Goal: Task Accomplishment & Management: Manage account settings

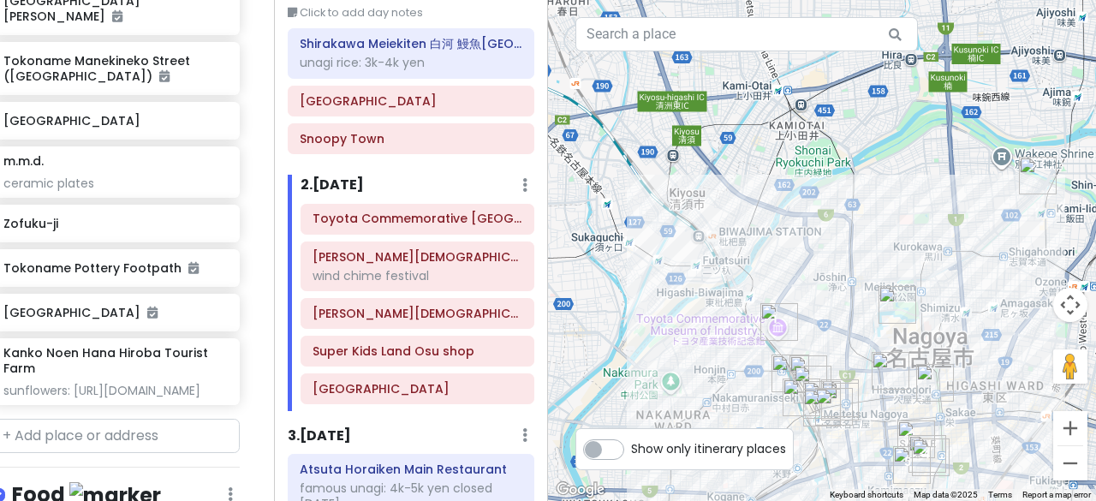
scroll to position [1128, 24]
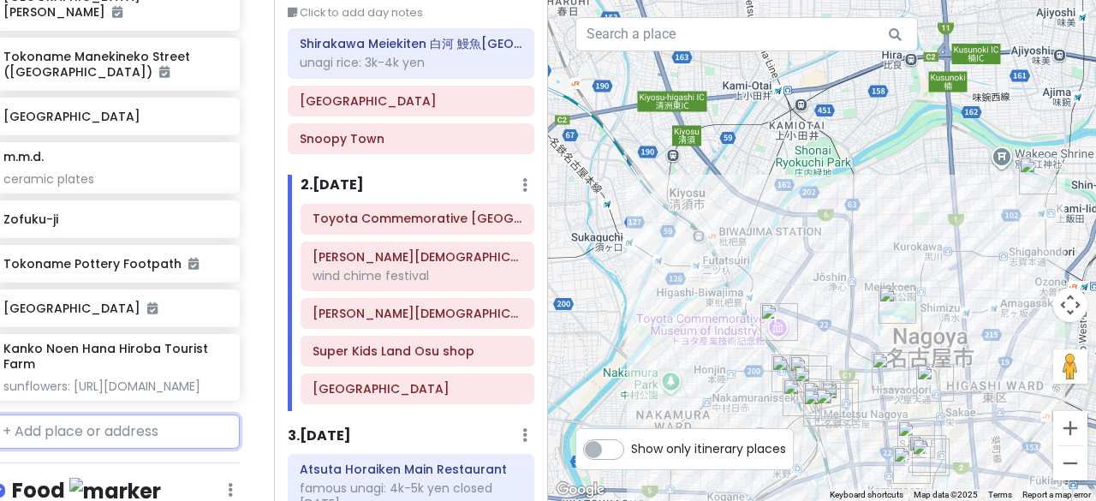
click at [133, 414] on input "text" at bounding box center [115, 431] width 248 height 34
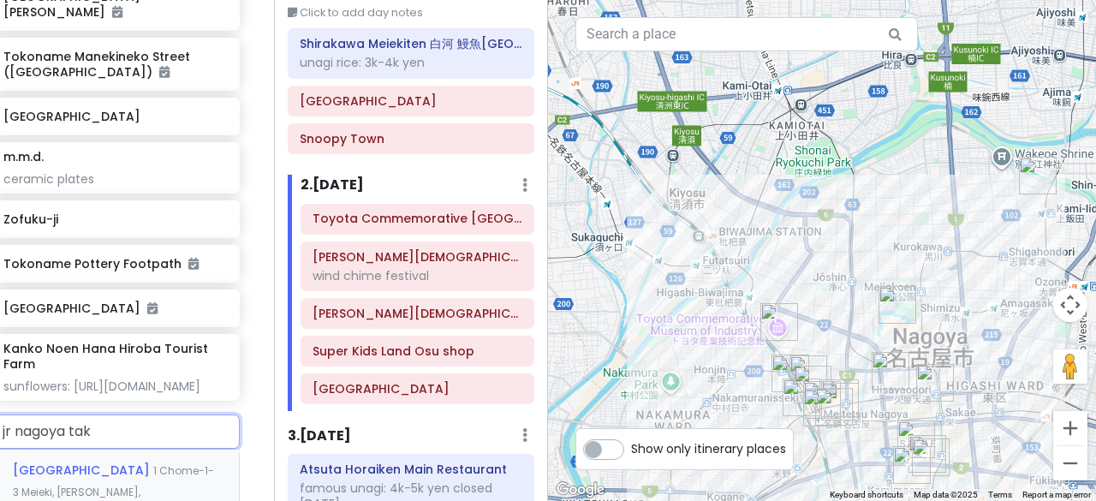
type input "jr nagoya taka"
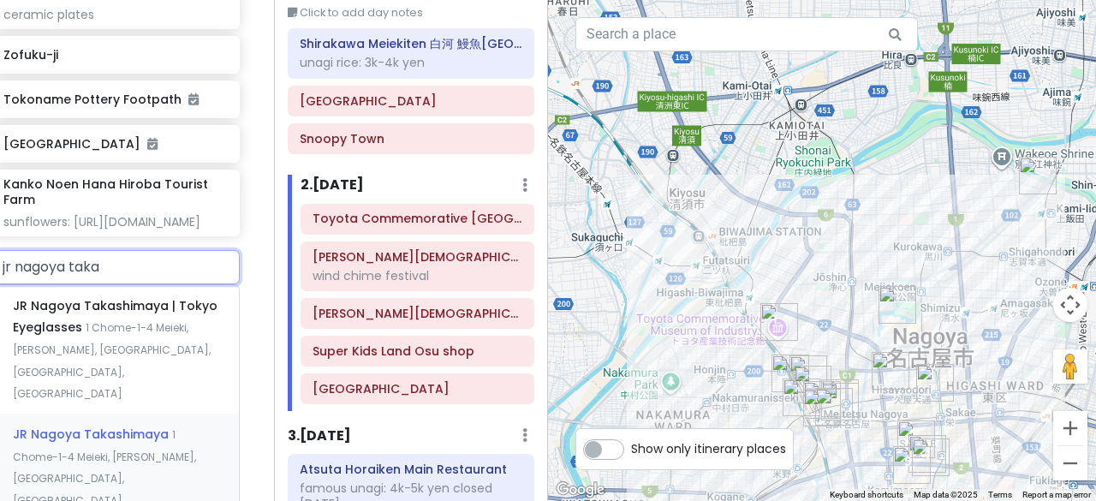
scroll to position [1299, 24]
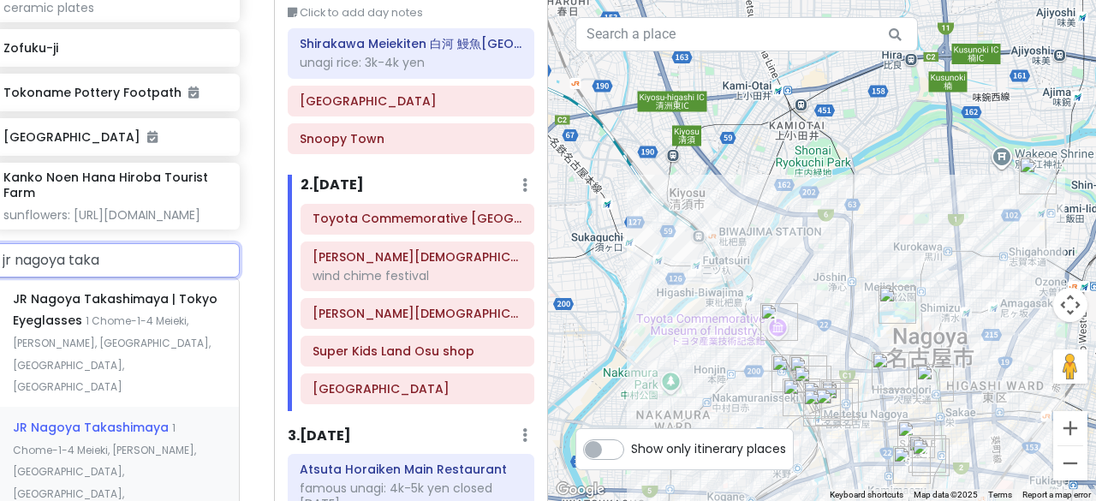
click at [109, 290] on span "JR Nagoya Takashimaya" at bounding box center [115, 309] width 205 height 39
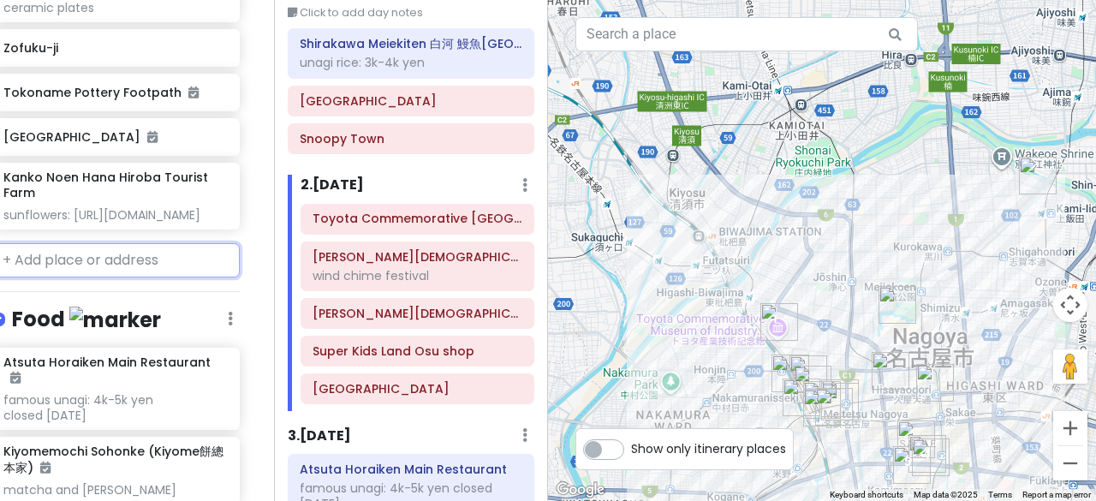
scroll to position [1344, 24]
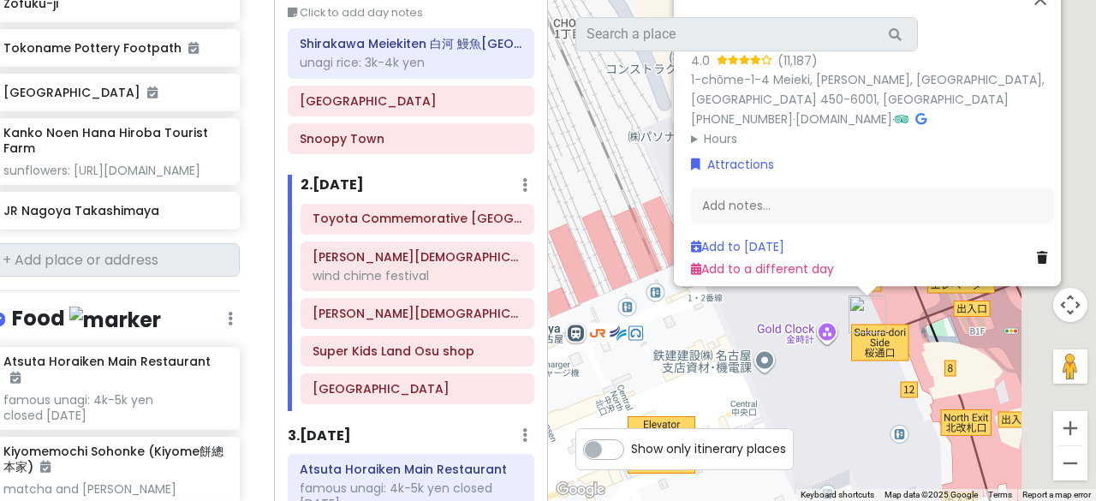
drag, startPoint x: 1008, startPoint y: 383, endPoint x: 849, endPoint y: 376, distance: 159.4
click at [852, 375] on div "JR Nagoya Takashimaya 4.0 (11,187) 1-chōme-1-4 [PERSON_NAME][GEOGRAPHIC_DATA], …" at bounding box center [822, 250] width 548 height 501
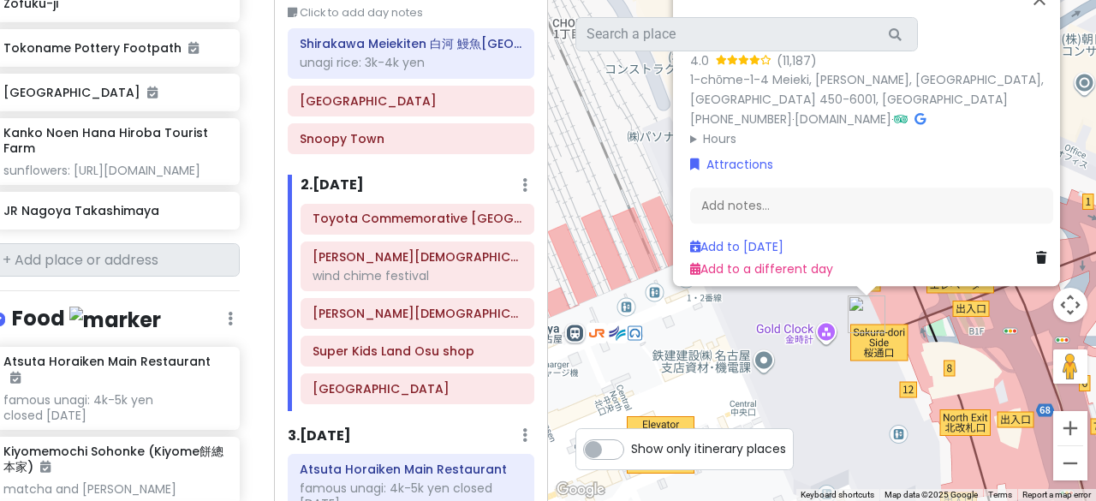
click at [856, 305] on img "JR Nagoya Takashimaya" at bounding box center [866, 314] width 38 height 38
click at [1036, 253] on link at bounding box center [1044, 257] width 17 height 19
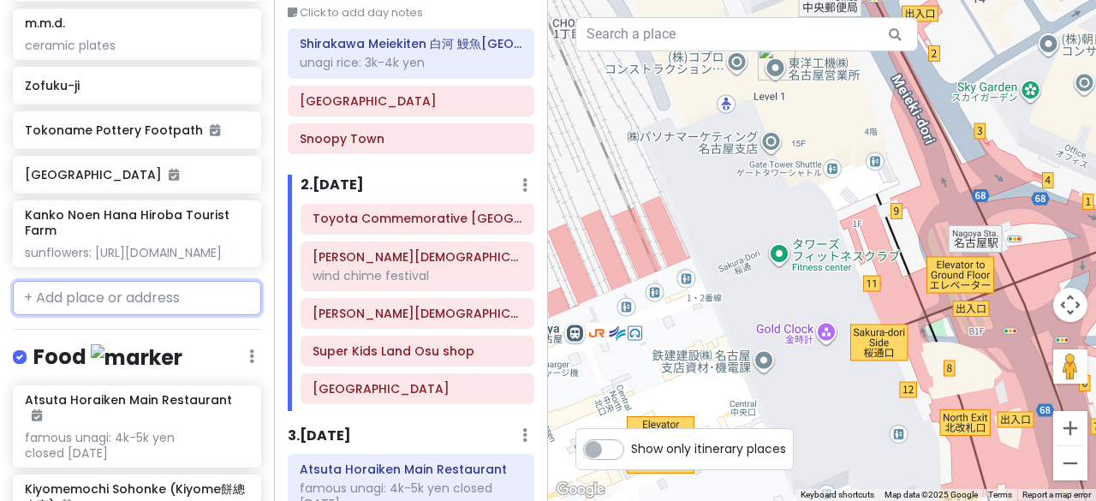
scroll to position [1263, 0]
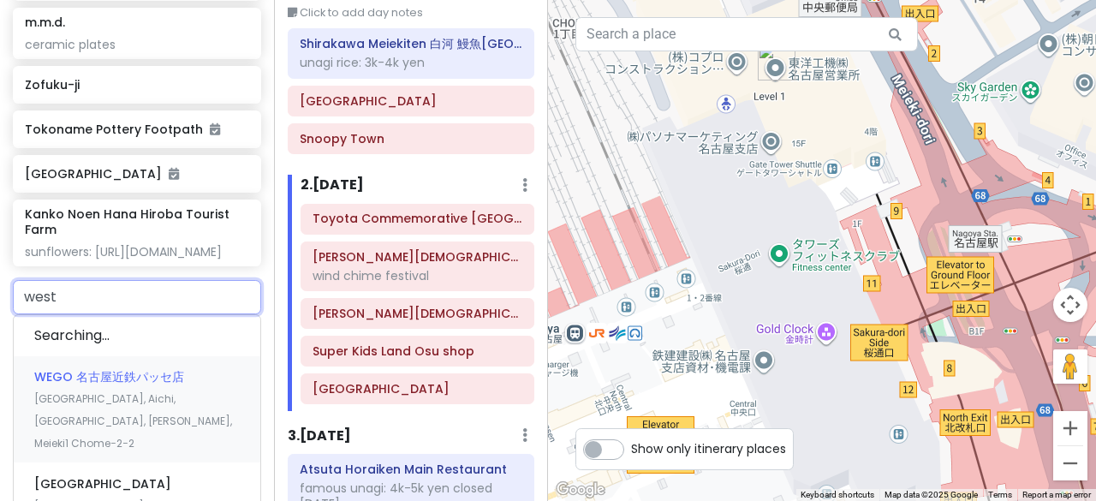
type input "west5"
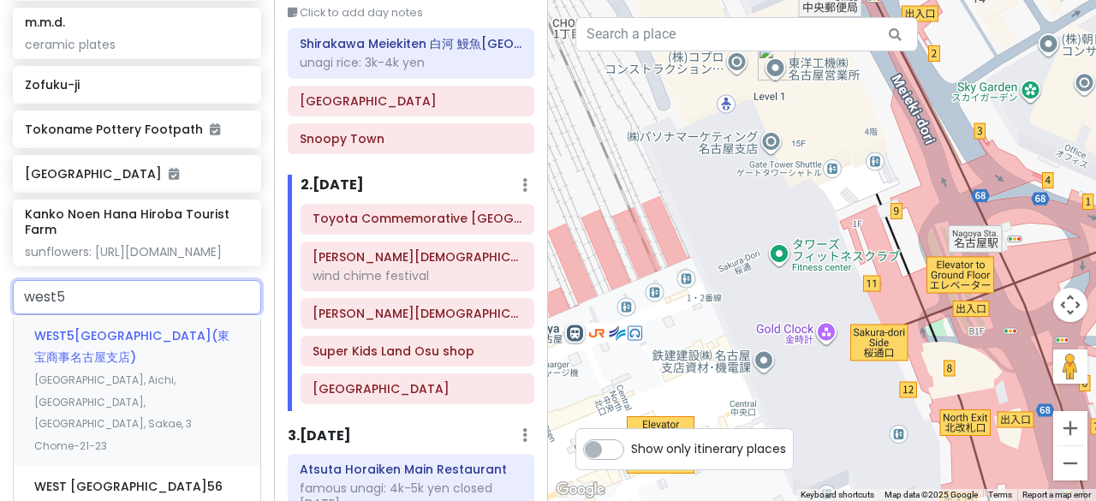
click at [100, 327] on span "WEST5[GEOGRAPHIC_DATA](東宝商事名古屋支店)" at bounding box center [131, 346] width 195 height 39
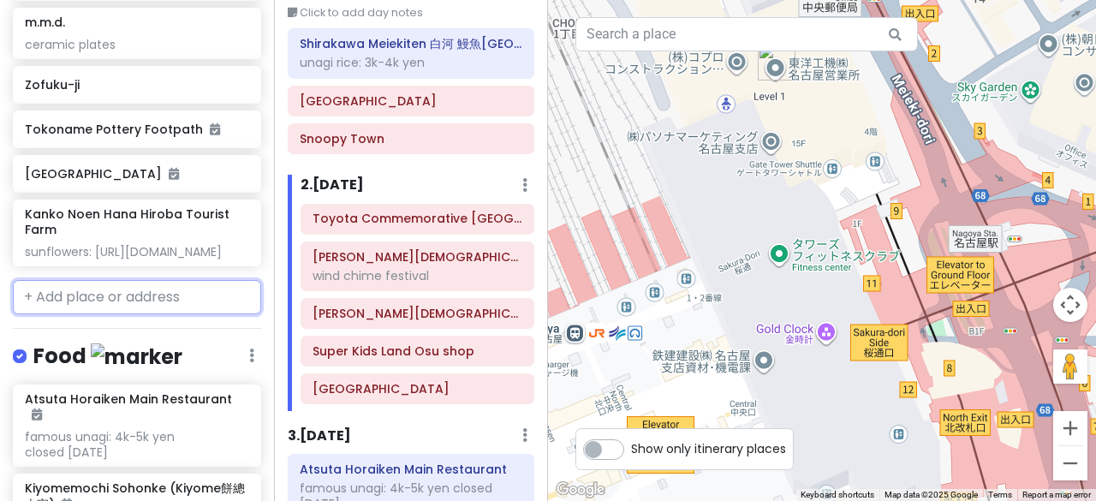
scroll to position [1307, 0]
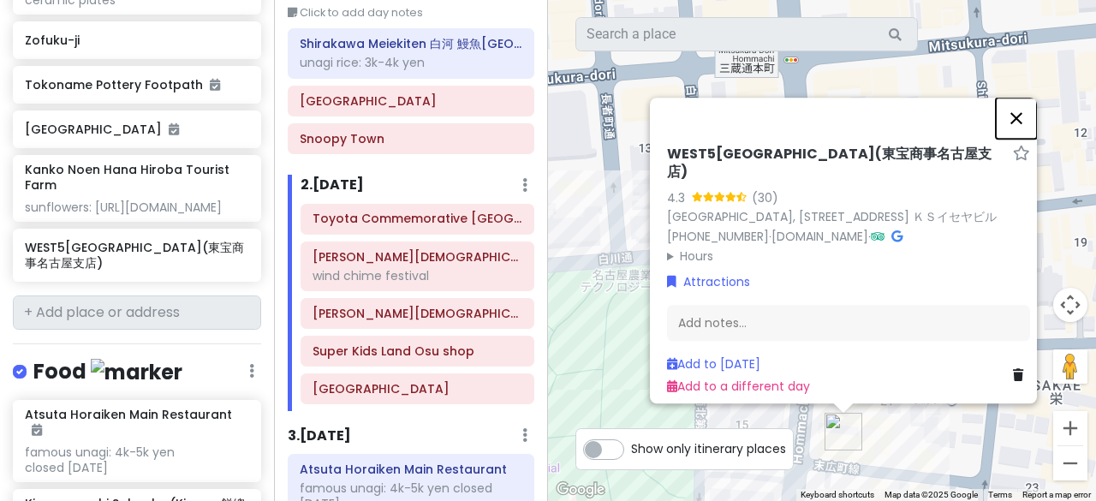
click at [1026, 107] on button "Close" at bounding box center [1016, 118] width 41 height 41
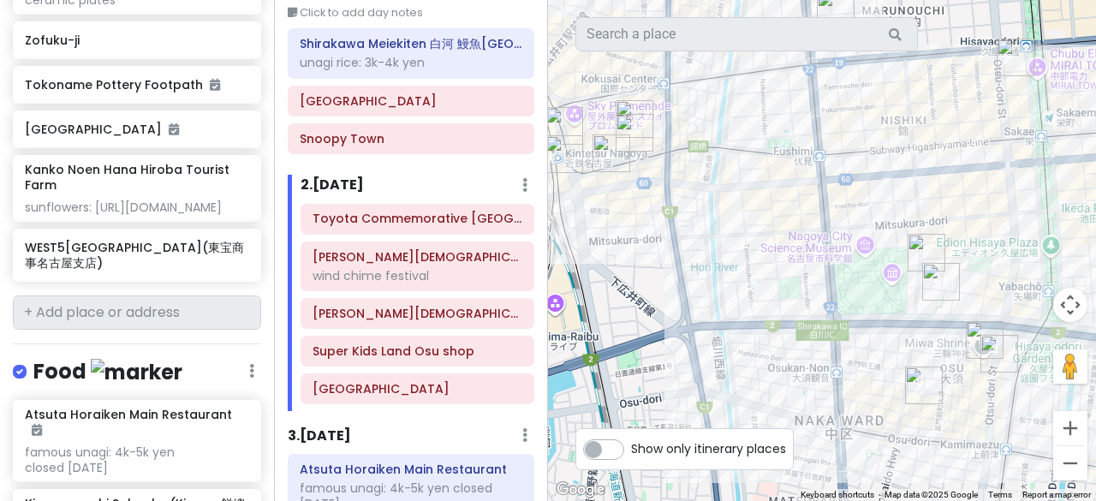
click at [931, 280] on img "Wakamiya Hachiman Shrine 若宮八幡社" at bounding box center [941, 282] width 38 height 38
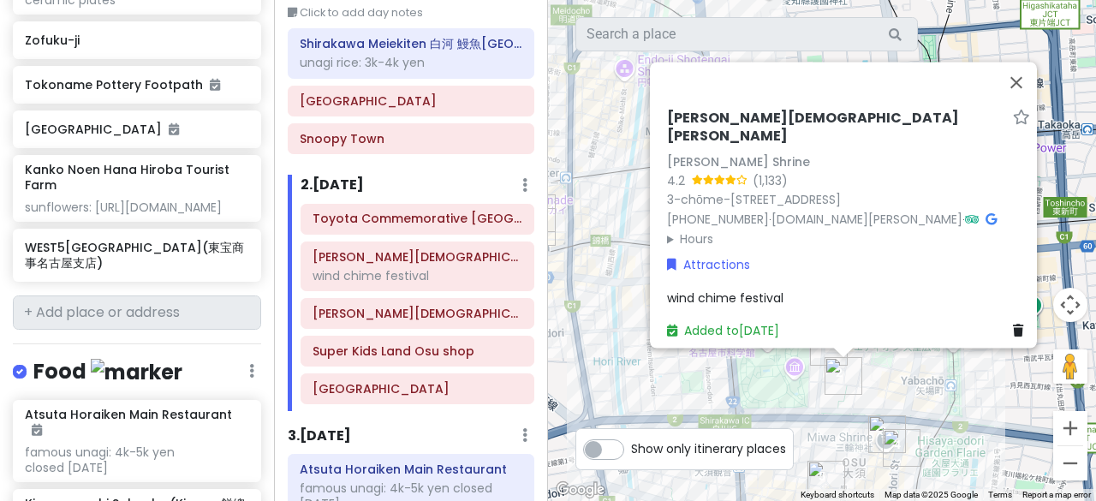
click at [942, 371] on div "[PERSON_NAME][GEOGRAPHIC_DATA][PERSON_NAME] [PERSON_NAME] Hachiman Shrine 4.2 (…" at bounding box center [822, 250] width 548 height 501
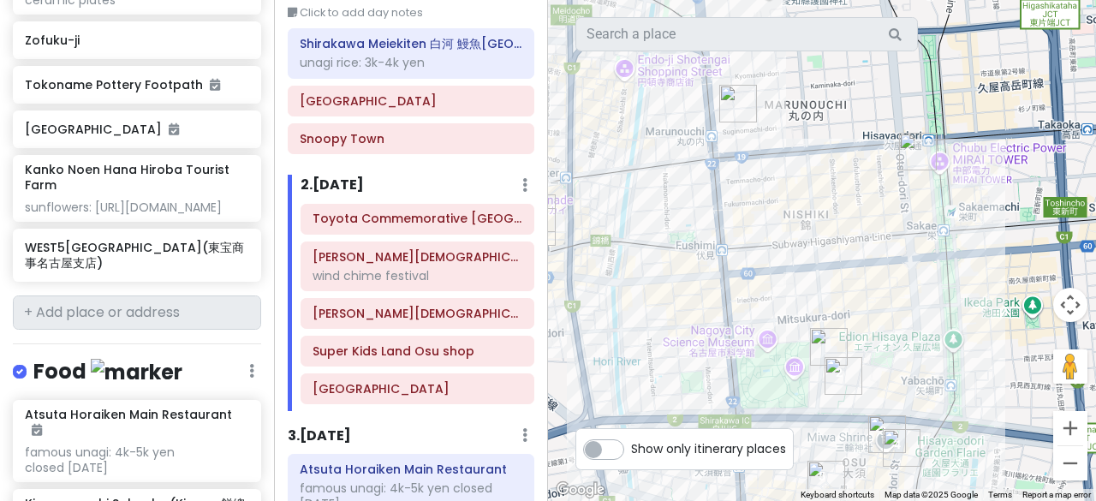
click at [825, 348] on img "WEST5名古屋店(東宝商事名古屋支店)" at bounding box center [829, 347] width 38 height 38
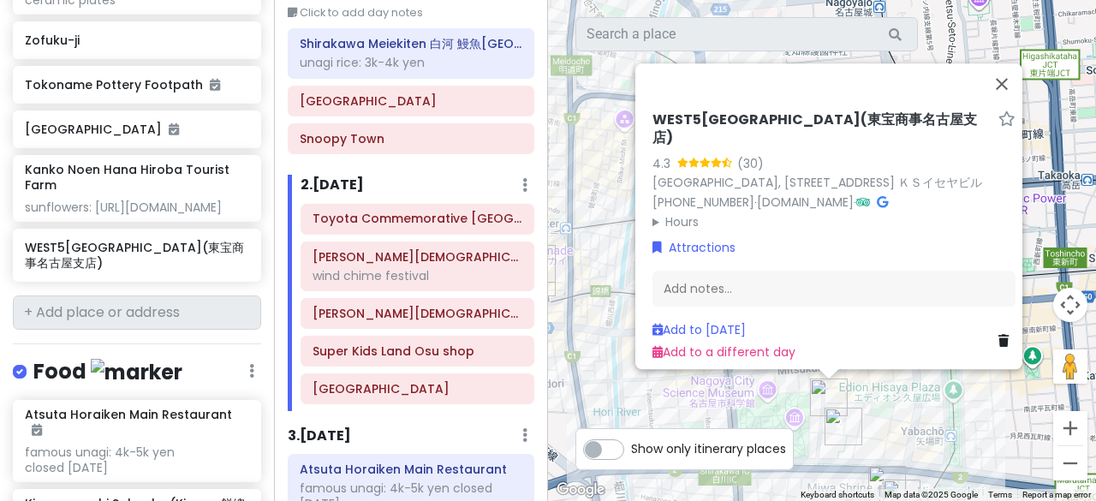
click at [665, 215] on summary "Hours" at bounding box center [833, 220] width 363 height 19
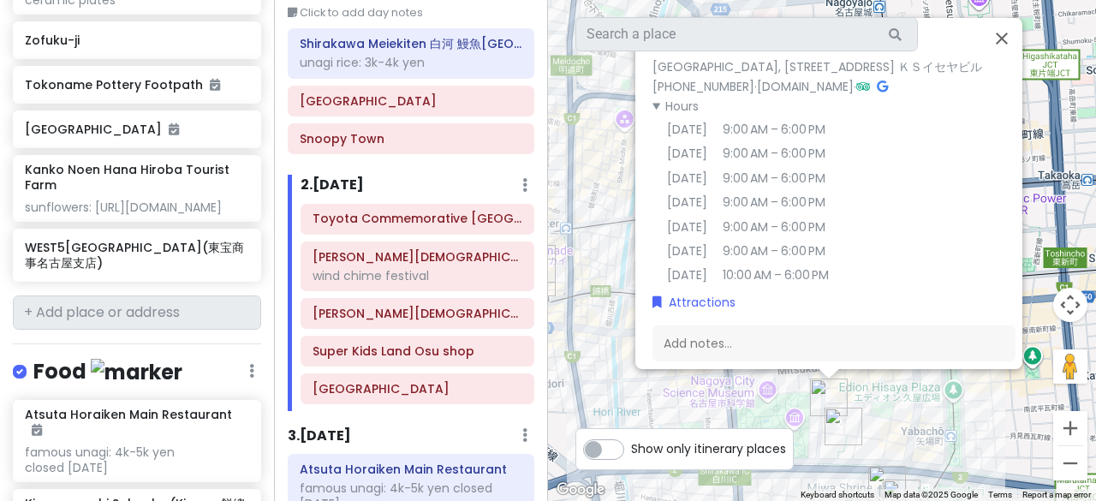
scroll to position [73, 0]
click at [671, 394] on div "[GEOGRAPHIC_DATA](東宝商事名古屋支店) 4.3 (30) [GEOGRAPHIC_DATA], [STREET_ADDRESS] ＫＳイセヤ…" at bounding box center [822, 250] width 548 height 501
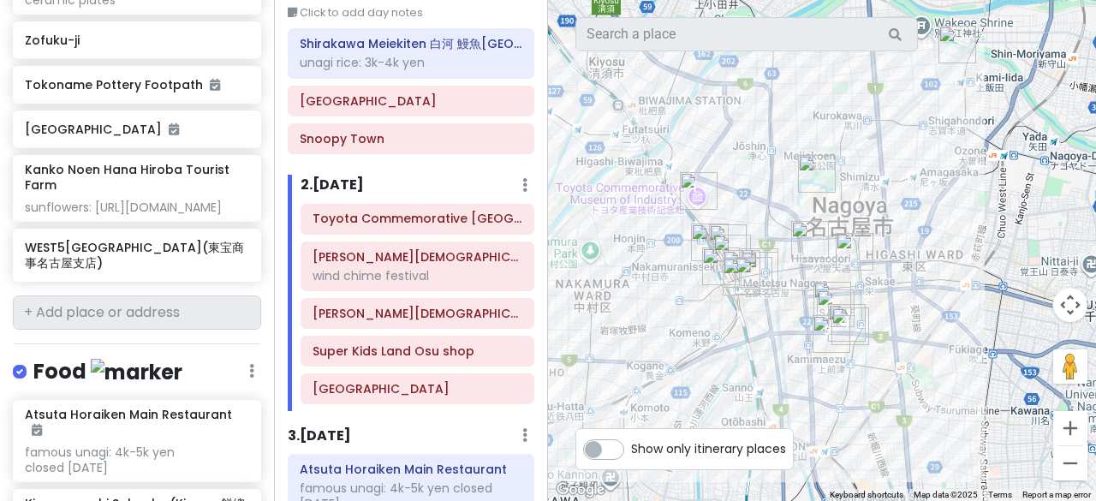
drag, startPoint x: 886, startPoint y: 393, endPoint x: 875, endPoint y: 314, distance: 79.5
click at [875, 314] on div at bounding box center [822, 250] width 548 height 501
click at [799, 238] on img "Chicken Ramen Torisoba Susuru" at bounding box center [809, 238] width 38 height 38
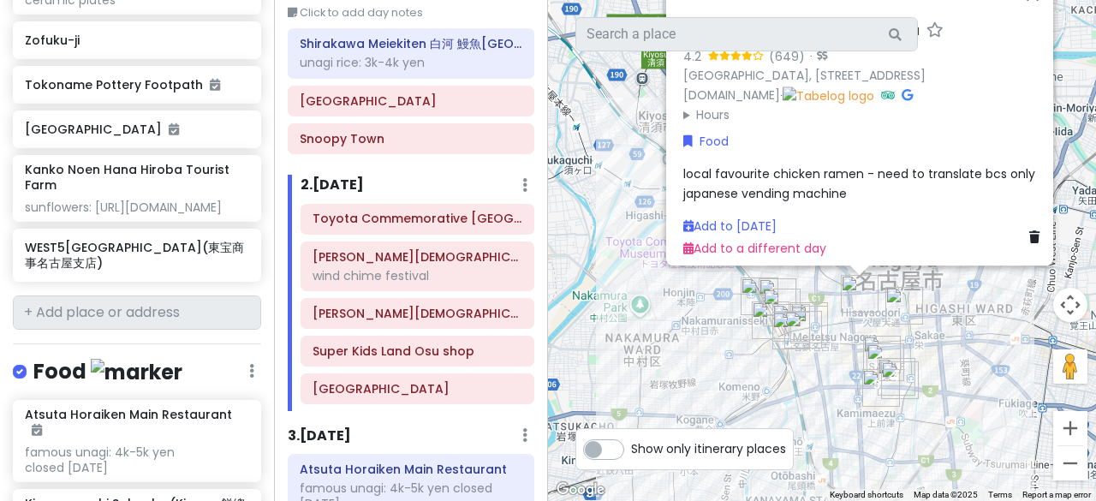
drag, startPoint x: 868, startPoint y: 404, endPoint x: 924, endPoint y: 291, distance: 126.3
click at [923, 291] on img "m.m.d." at bounding box center [904, 306] width 38 height 38
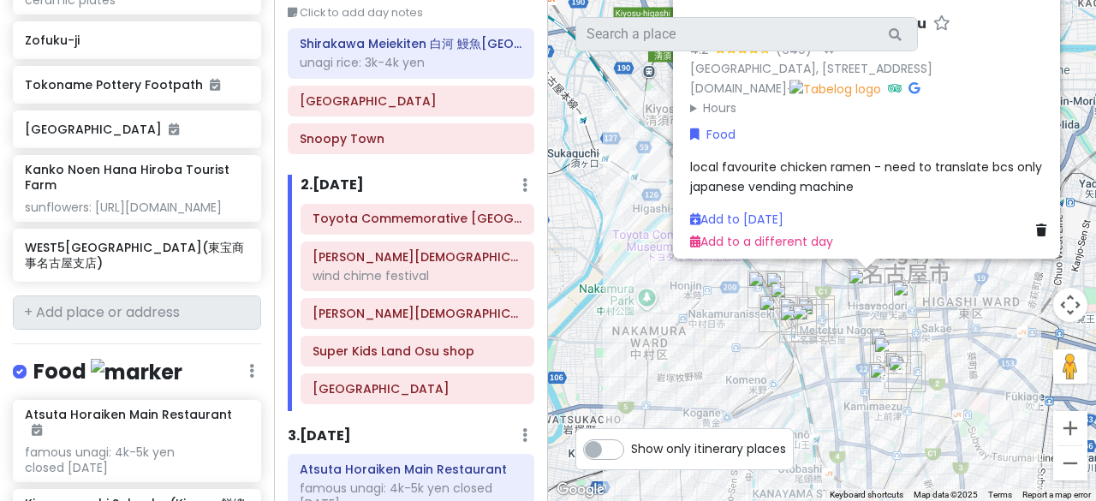
click at [775, 270] on img "第2中村ビル" at bounding box center [766, 289] width 38 height 38
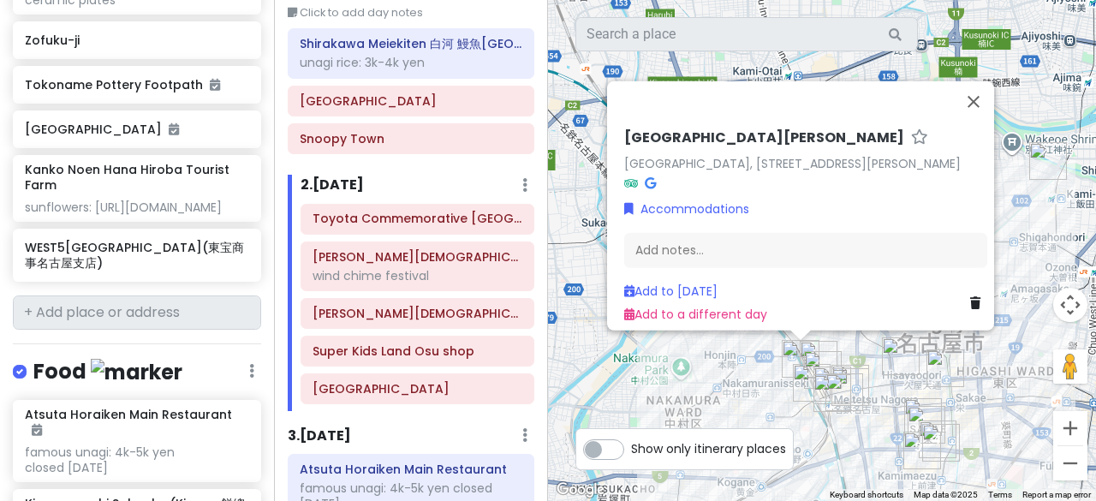
click at [710, 383] on div "[GEOGRAPHIC_DATA][PERSON_NAME] [GEOGRAPHIC_DATA], [STREET_ADDRESS] [GEOGRAPHIC_…" at bounding box center [822, 250] width 548 height 501
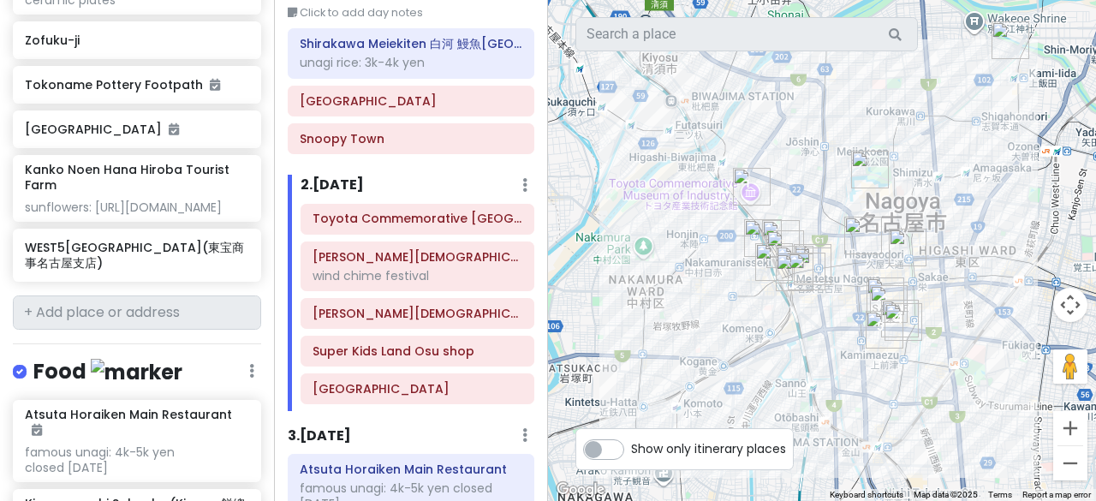
drag, startPoint x: 836, startPoint y: 309, endPoint x: 801, endPoint y: 208, distance: 106.9
click at [801, 208] on div at bounding box center [822, 250] width 548 height 501
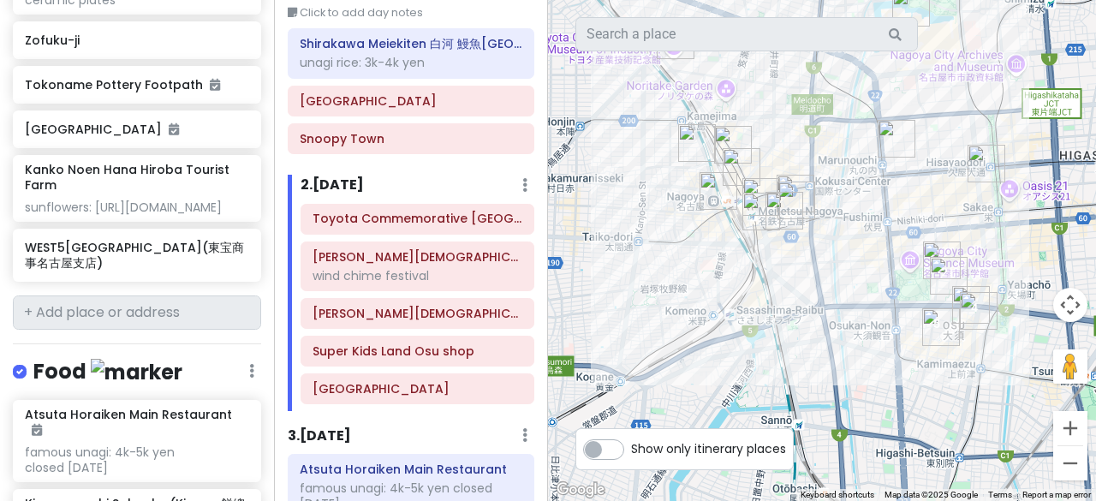
drag, startPoint x: 849, startPoint y: 294, endPoint x: 823, endPoint y: 155, distance: 141.9
click at [823, 155] on div at bounding box center [822, 250] width 548 height 501
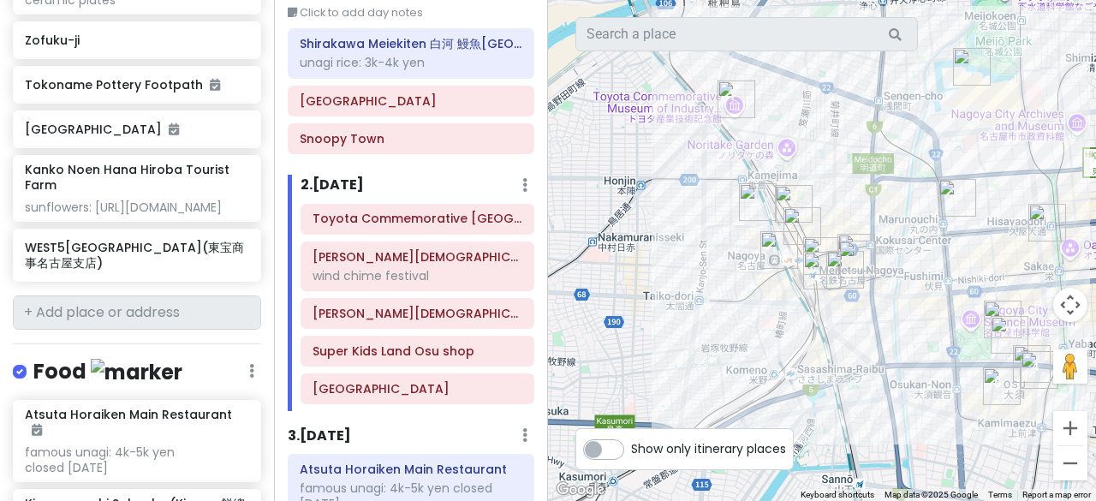
drag, startPoint x: 696, startPoint y: 122, endPoint x: 765, endPoint y: 184, distance: 93.3
click at [765, 184] on div at bounding box center [822, 250] width 548 height 501
click at [724, 95] on img "Toyota Commemorative Museum of Industry and Technology" at bounding box center [736, 99] width 38 height 38
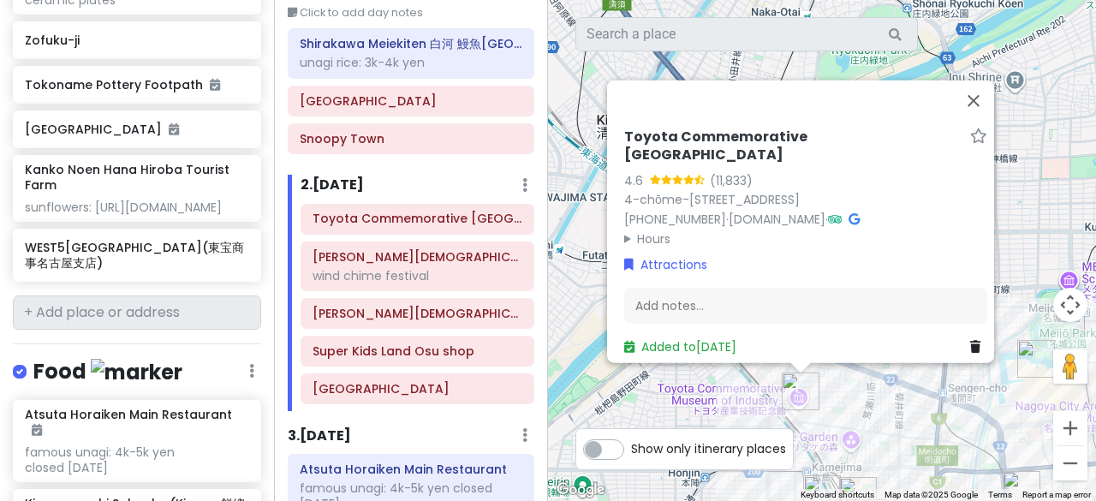
click at [645, 229] on summary "Hours" at bounding box center [805, 238] width 363 height 19
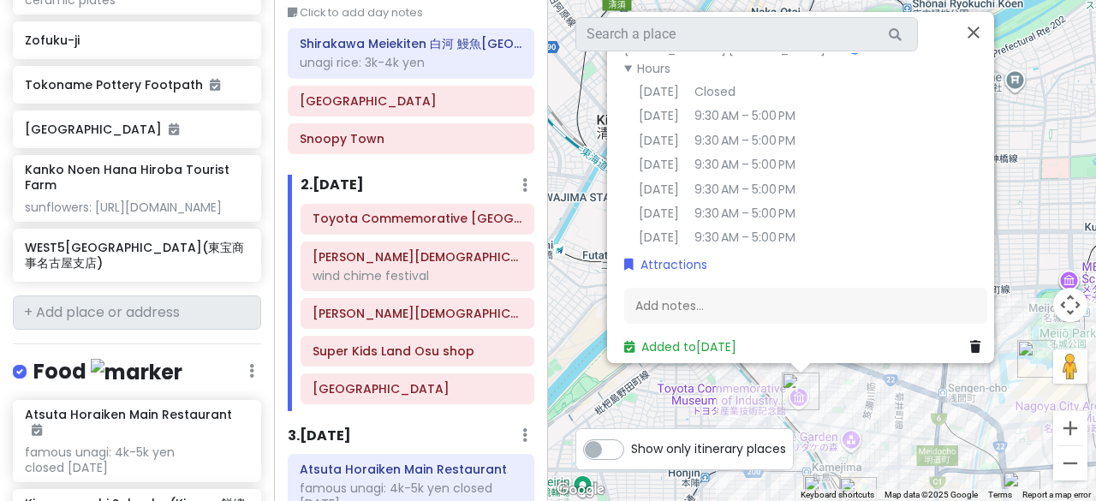
scroll to position [128, 0]
click at [707, 294] on div "Add notes..." at bounding box center [805, 306] width 363 height 36
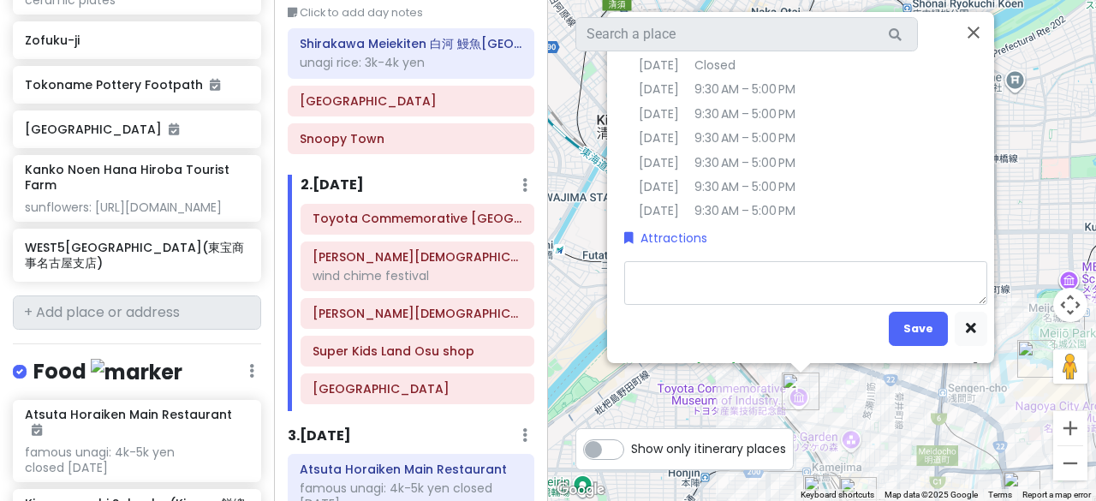
type textarea "x"
type textarea "c"
type textarea "x"
type textarea "cl"
type textarea "x"
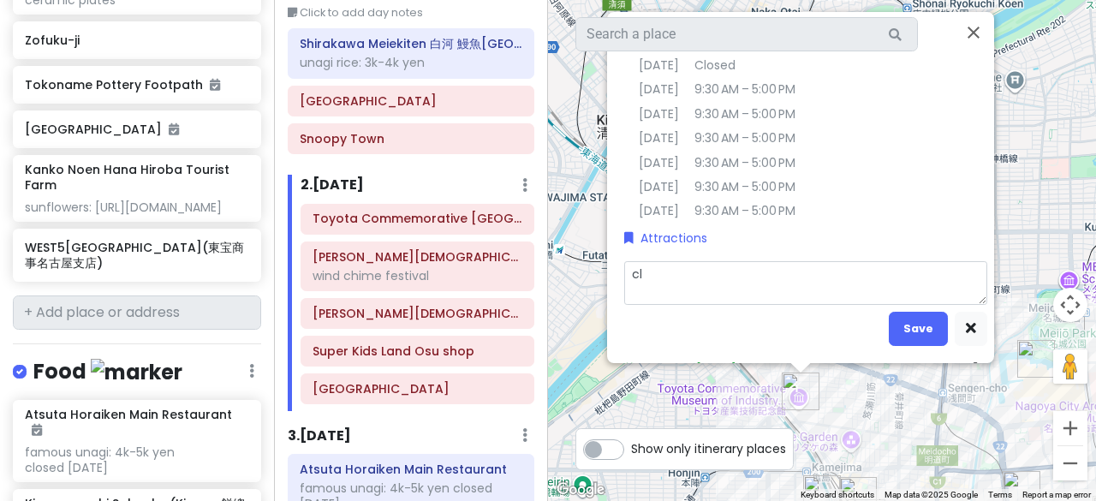
type textarea "clo"
type textarea "x"
type textarea "clos"
type textarea "x"
type textarea "close"
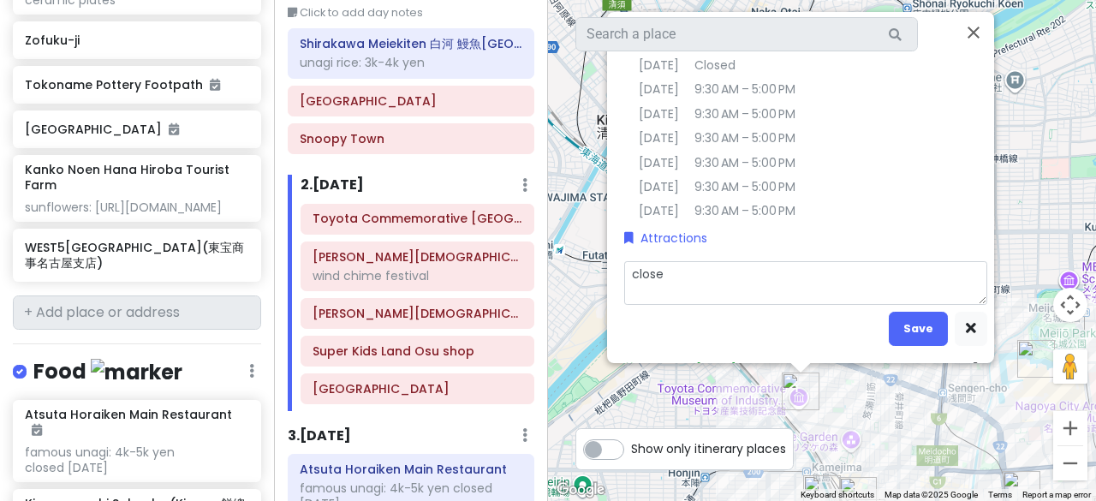
type textarea "x"
type textarea "close"
type textarea "x"
type textarea "close"
type textarea "x"
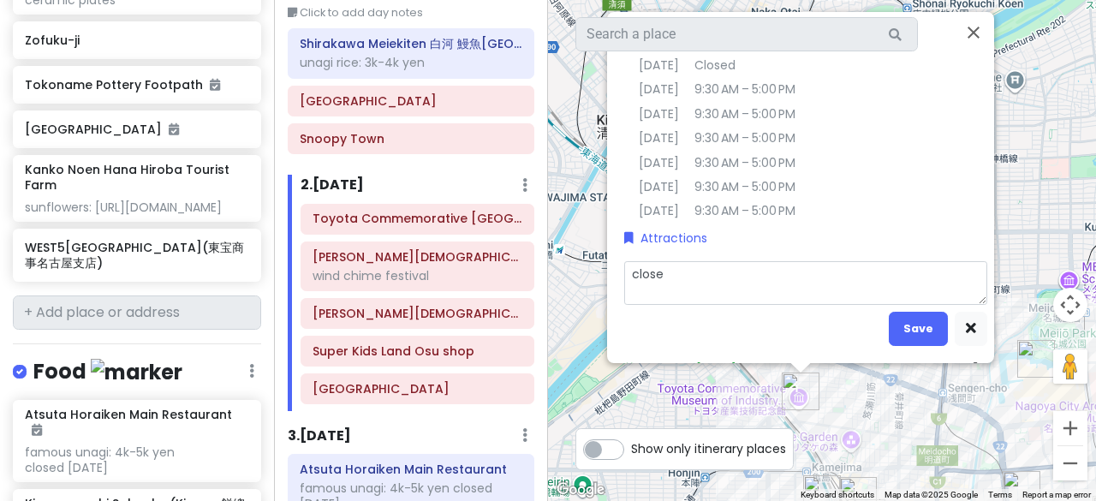
type textarea "closed"
type textarea "x"
type textarea "closed"
type textarea "x"
type textarea "closed o"
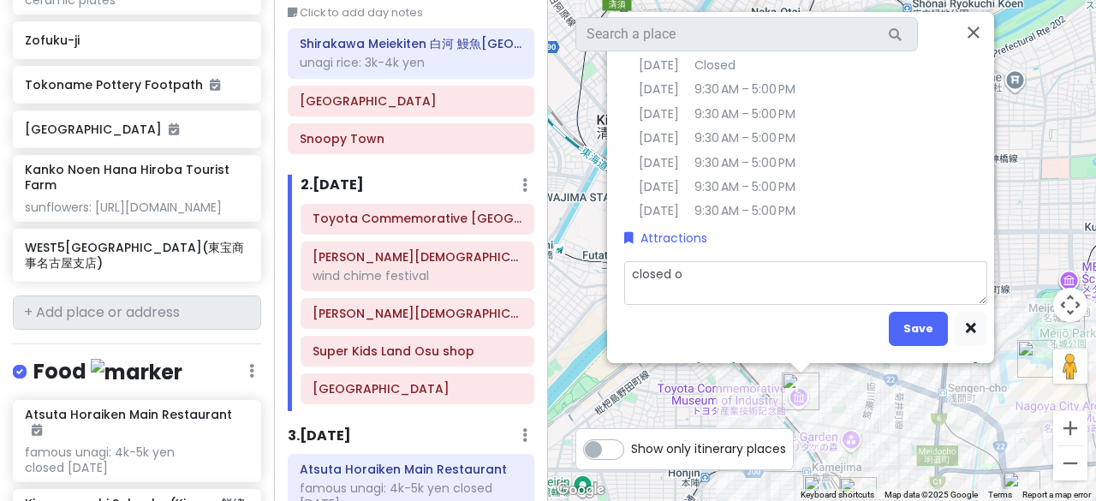
type textarea "x"
type textarea "closed on"
type textarea "x"
type textarea "closed on"
type textarea "x"
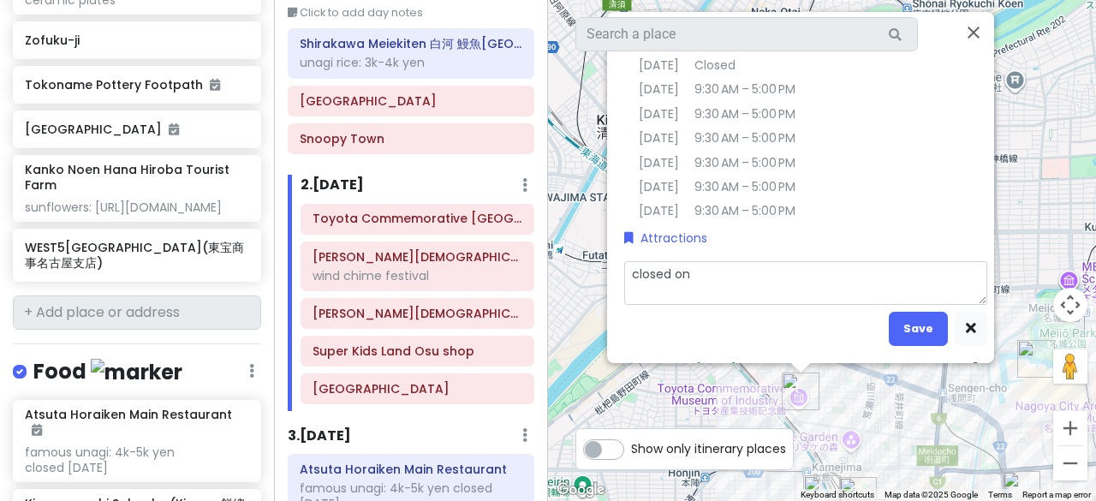
type textarea "closed on M"
type textarea "x"
type textarea "closed on Mo"
type textarea "x"
type textarea "closed on Mond"
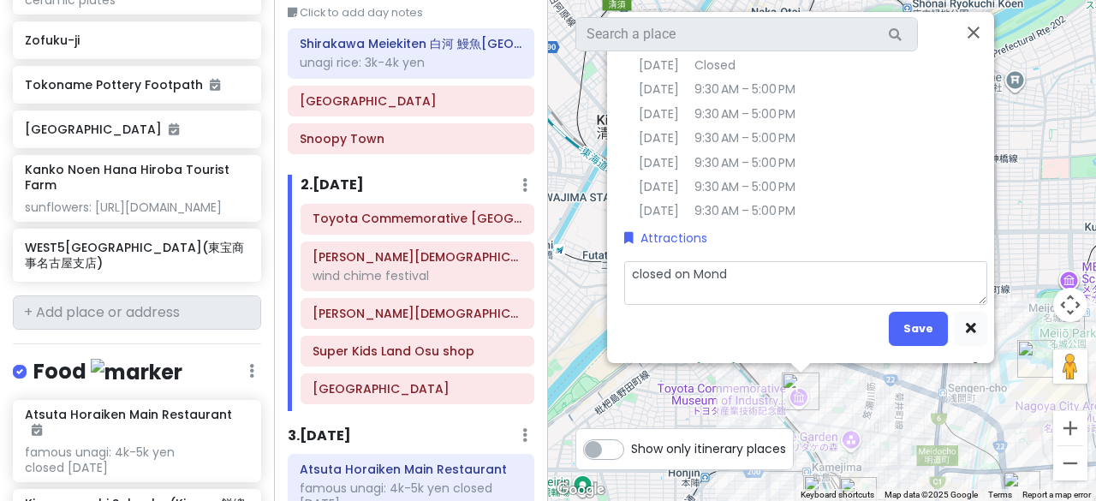
type textarea "x"
type textarea "closed on Monda"
type textarea "x"
type textarea "closed [DATE]"
click at [921, 335] on button "Save" at bounding box center [918, 328] width 59 height 33
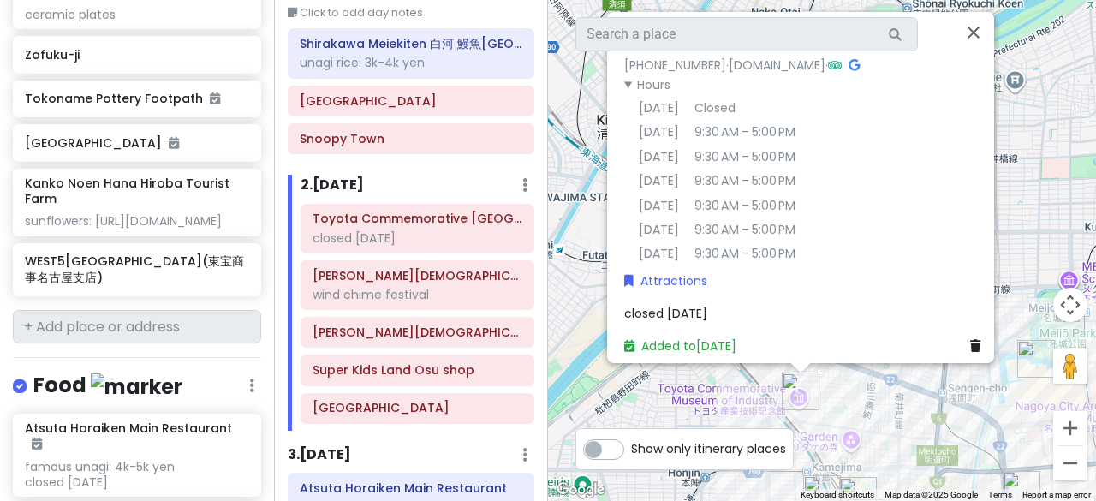
scroll to position [1322, 0]
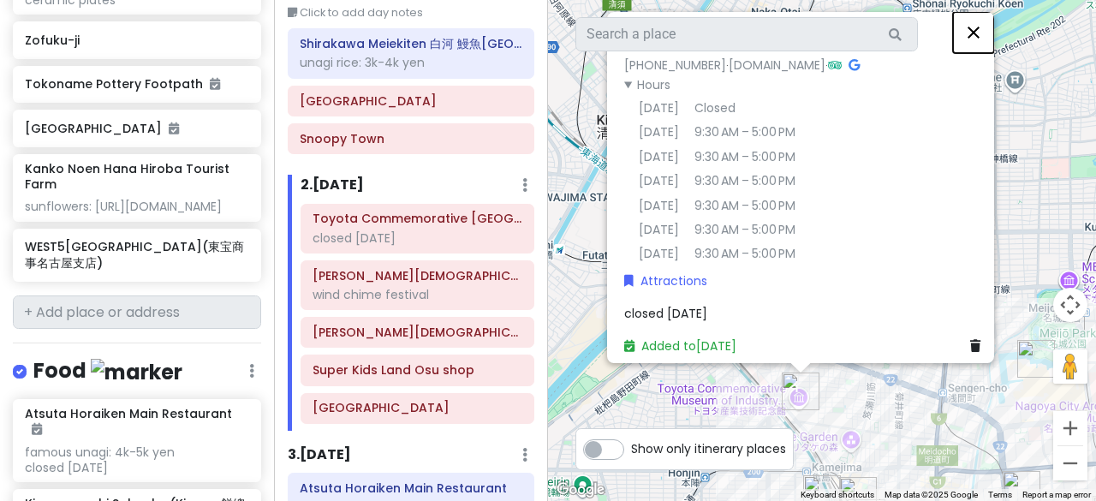
click at [976, 34] on button "Close" at bounding box center [973, 32] width 41 height 41
